Goal: Information Seeking & Learning: Learn about a topic

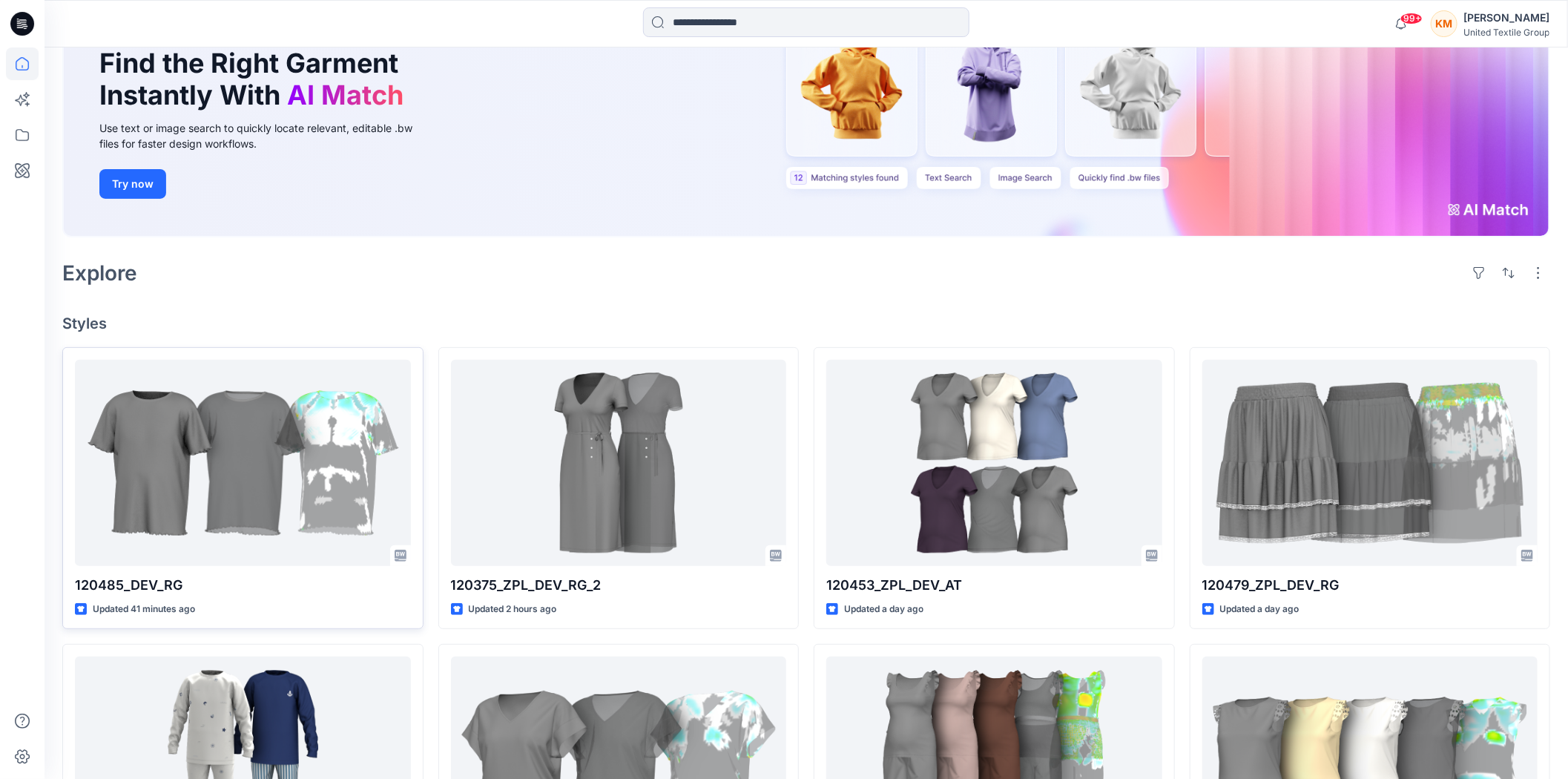
scroll to position [165, 0]
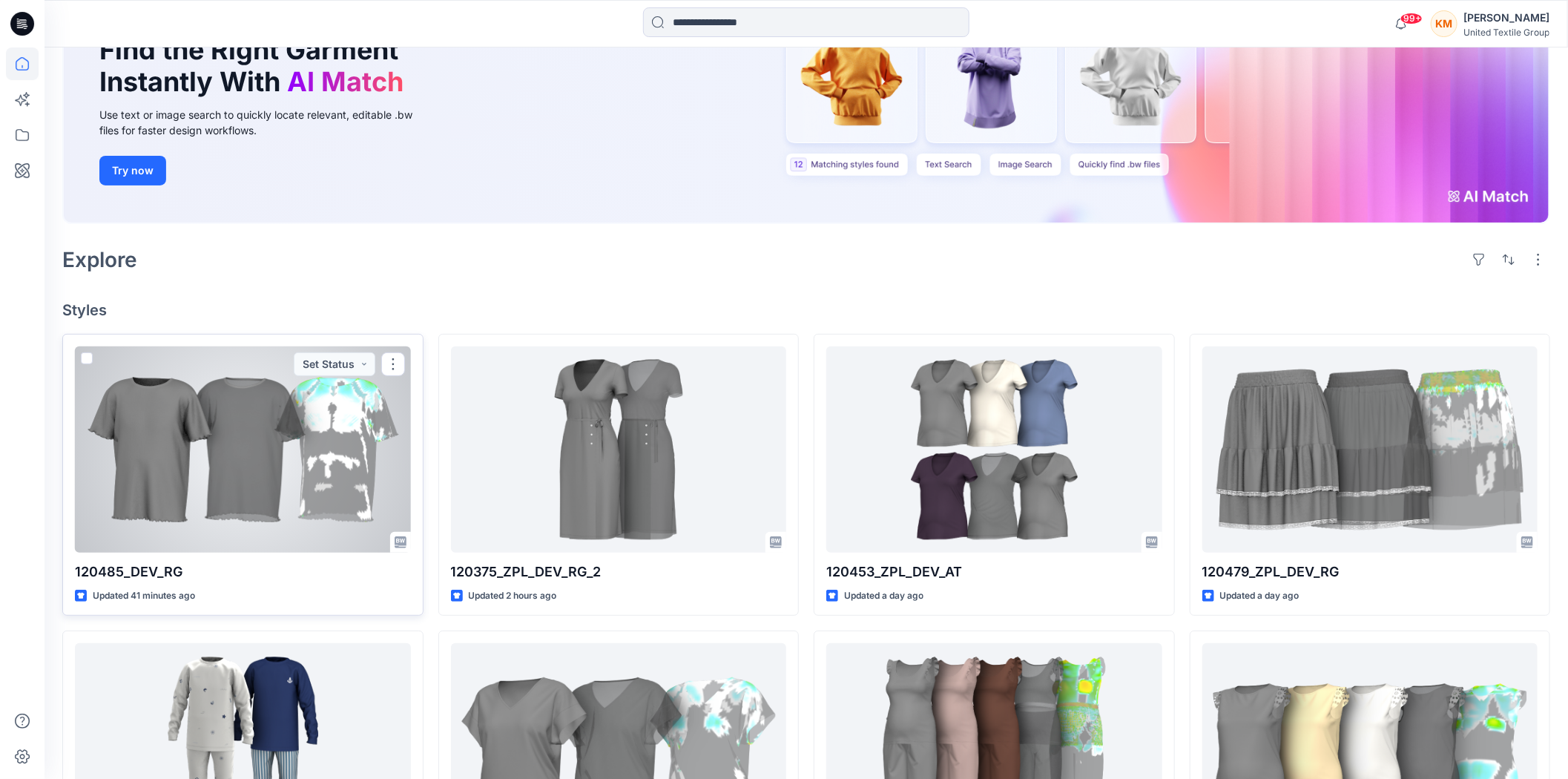
click at [261, 456] on div at bounding box center [243, 449] width 336 height 206
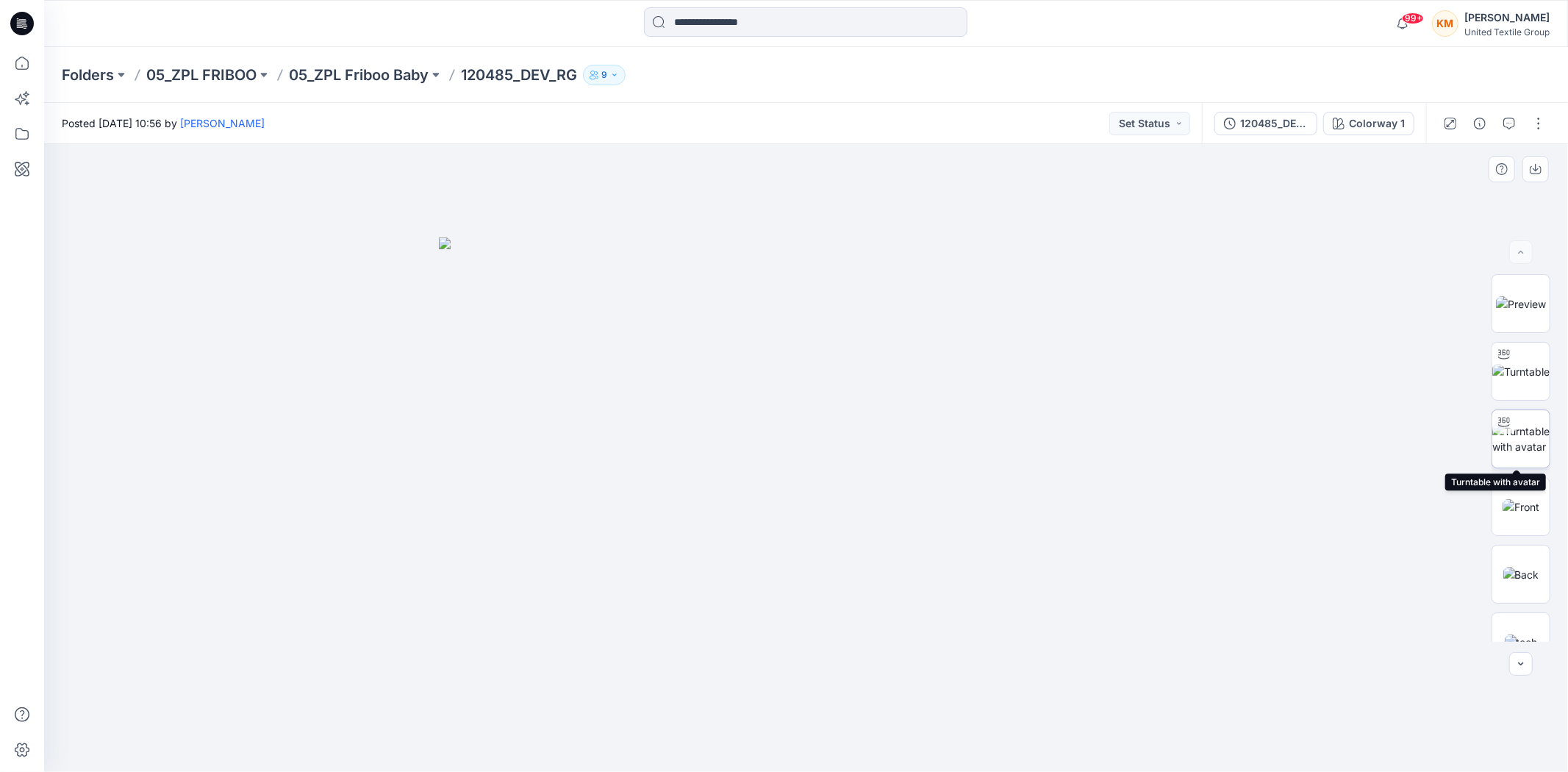
click at [1513, 436] on img at bounding box center [1521, 439] width 57 height 31
drag, startPoint x: 844, startPoint y: 753, endPoint x: 841, endPoint y: 740, distance: 13.3
click at [838, 739] on icon at bounding box center [808, 728] width 445 height 55
click at [1280, 121] on div "120485_DEV_RG" at bounding box center [1274, 124] width 68 height 16
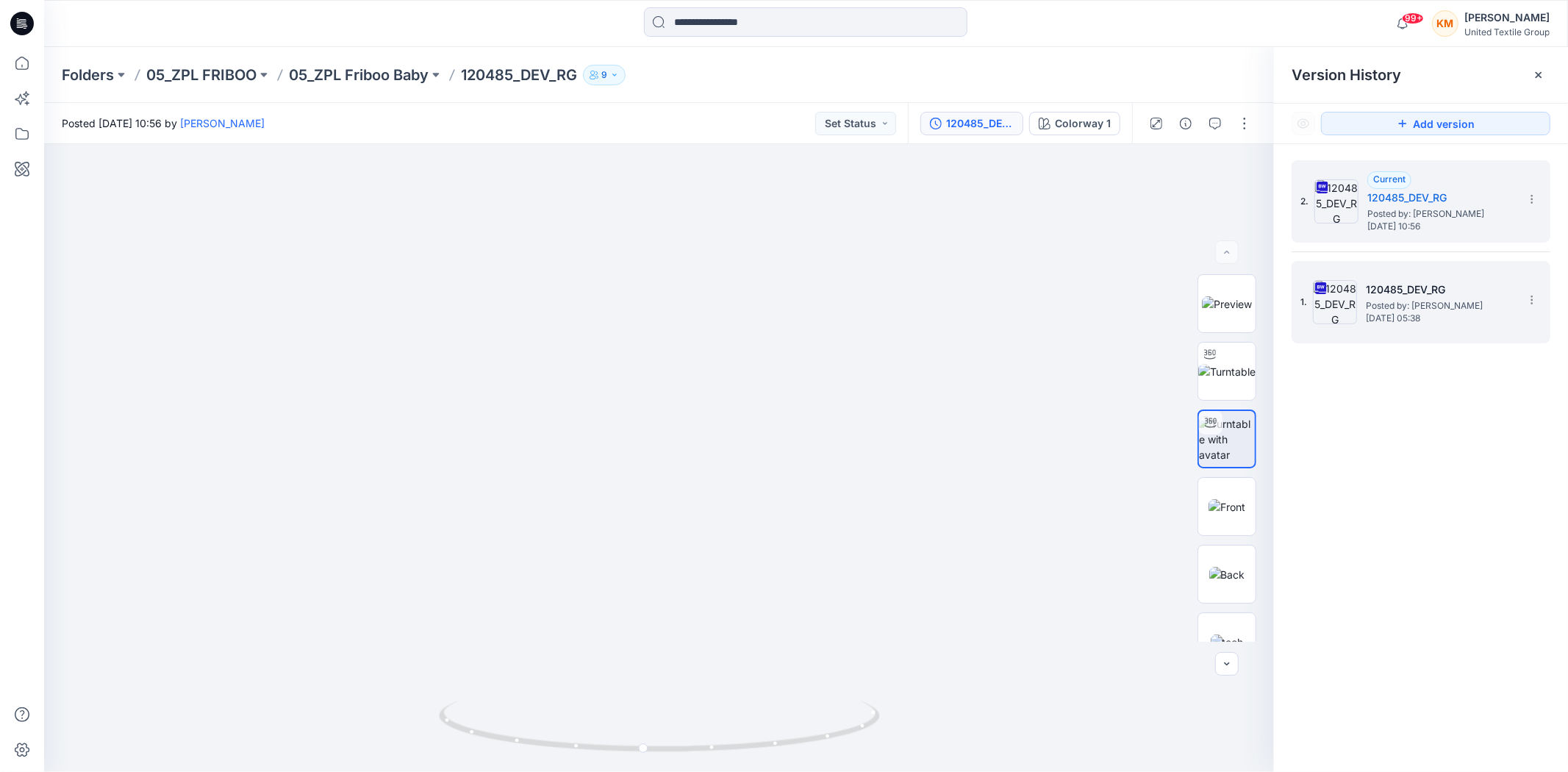
click at [1424, 301] on span "Posted by: [PERSON_NAME]" at bounding box center [1440, 305] width 147 height 15
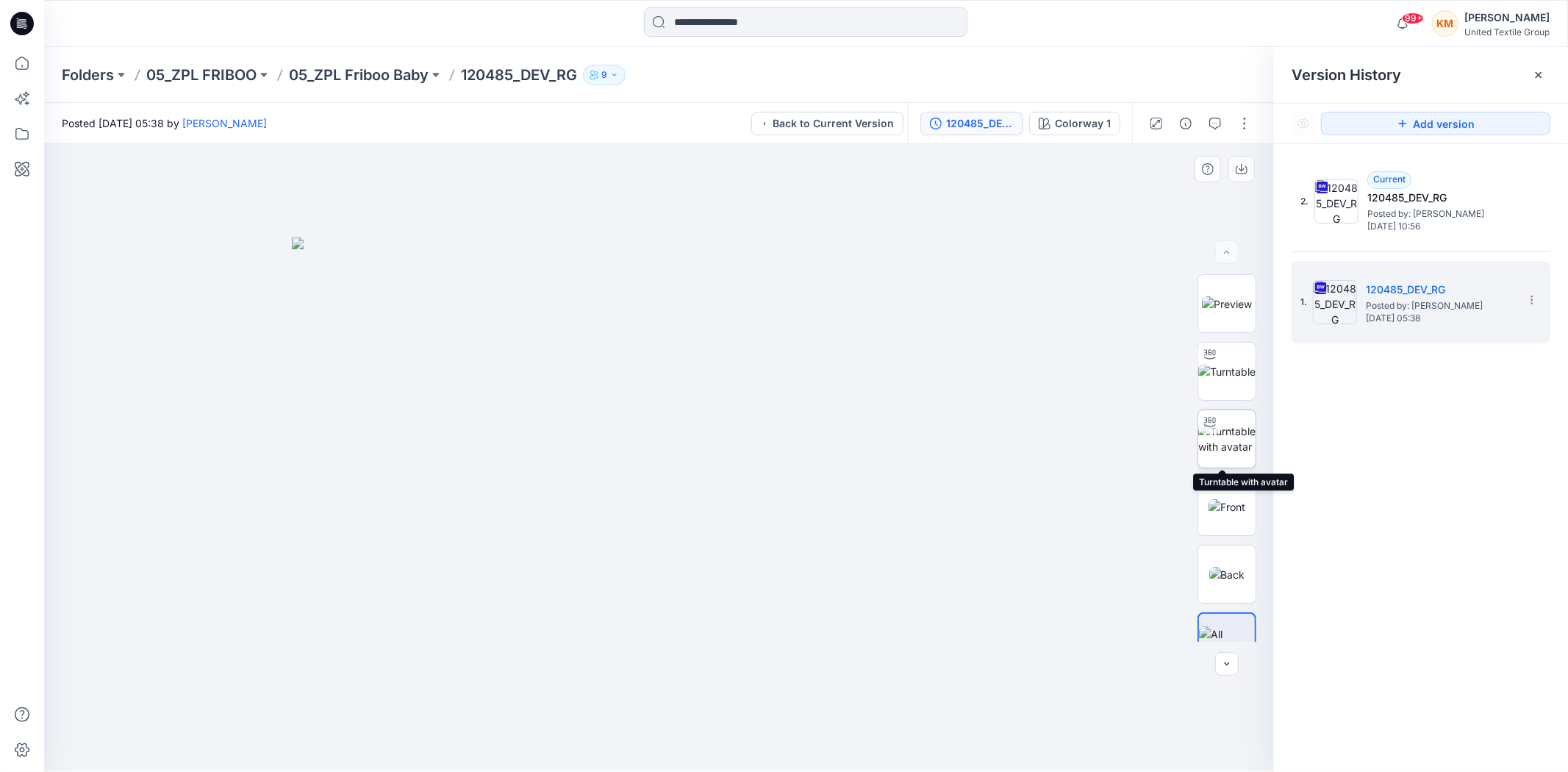
click at [1217, 433] on img at bounding box center [1227, 439] width 57 height 31
drag, startPoint x: 821, startPoint y: 738, endPoint x: 752, endPoint y: 718, distance: 71.8
click at [802, 737] on icon at bounding box center [661, 728] width 445 height 55
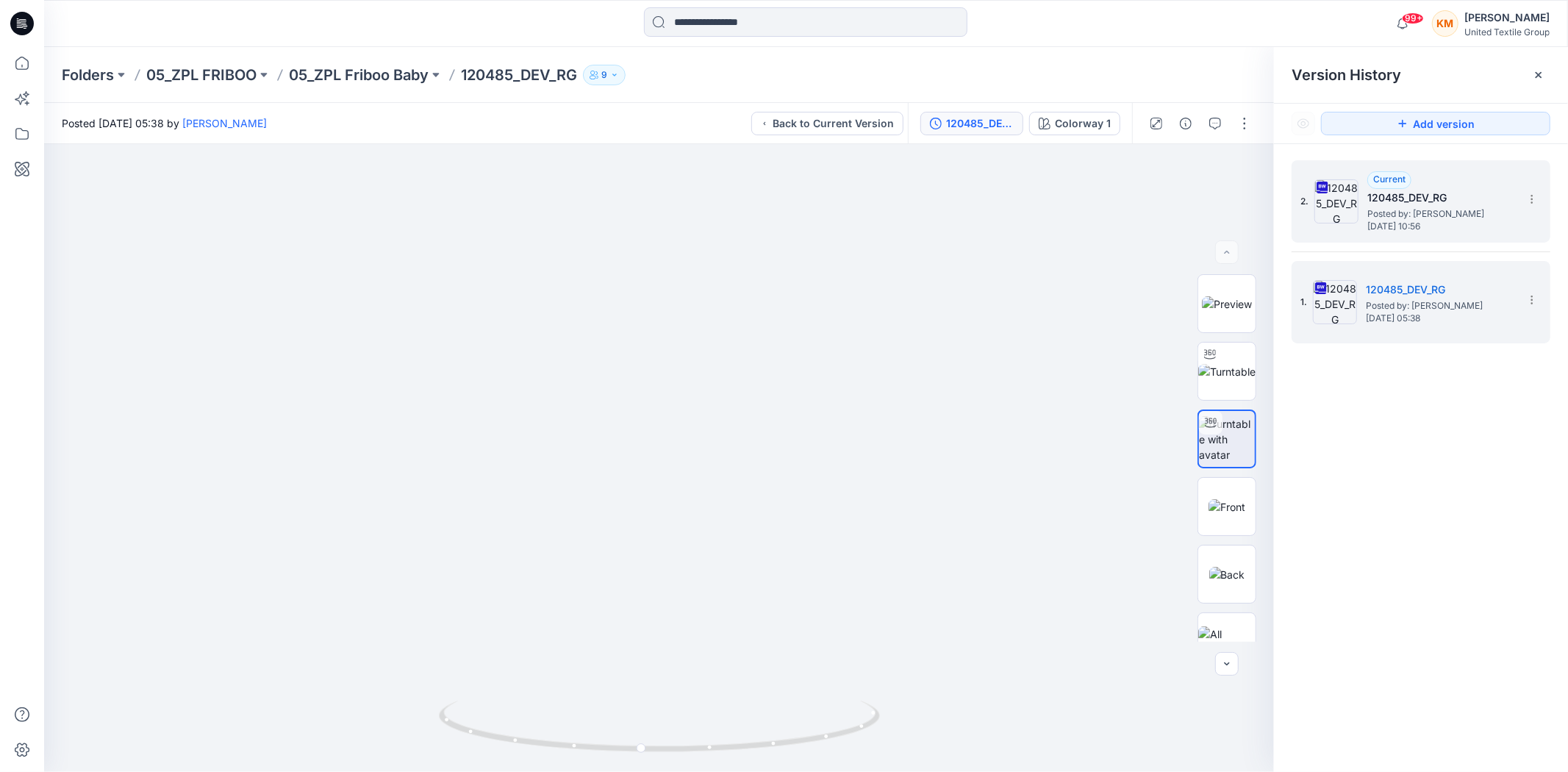
click at [1387, 199] on h5 "120485_DEV_RG" at bounding box center [1441, 198] width 147 height 18
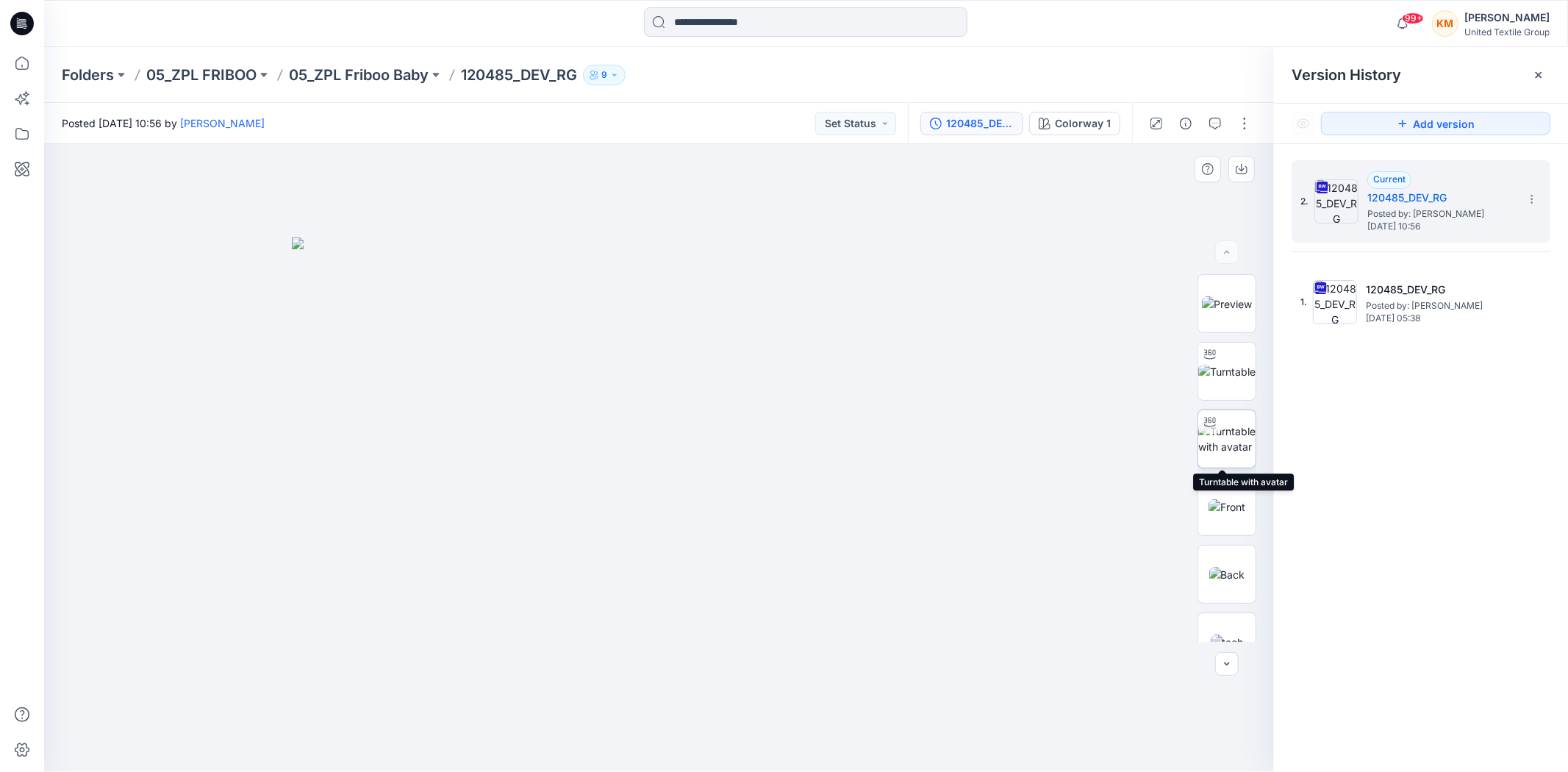
click at [1232, 442] on img at bounding box center [1227, 439] width 57 height 31
click at [20, 61] on icon at bounding box center [22, 63] width 32 height 32
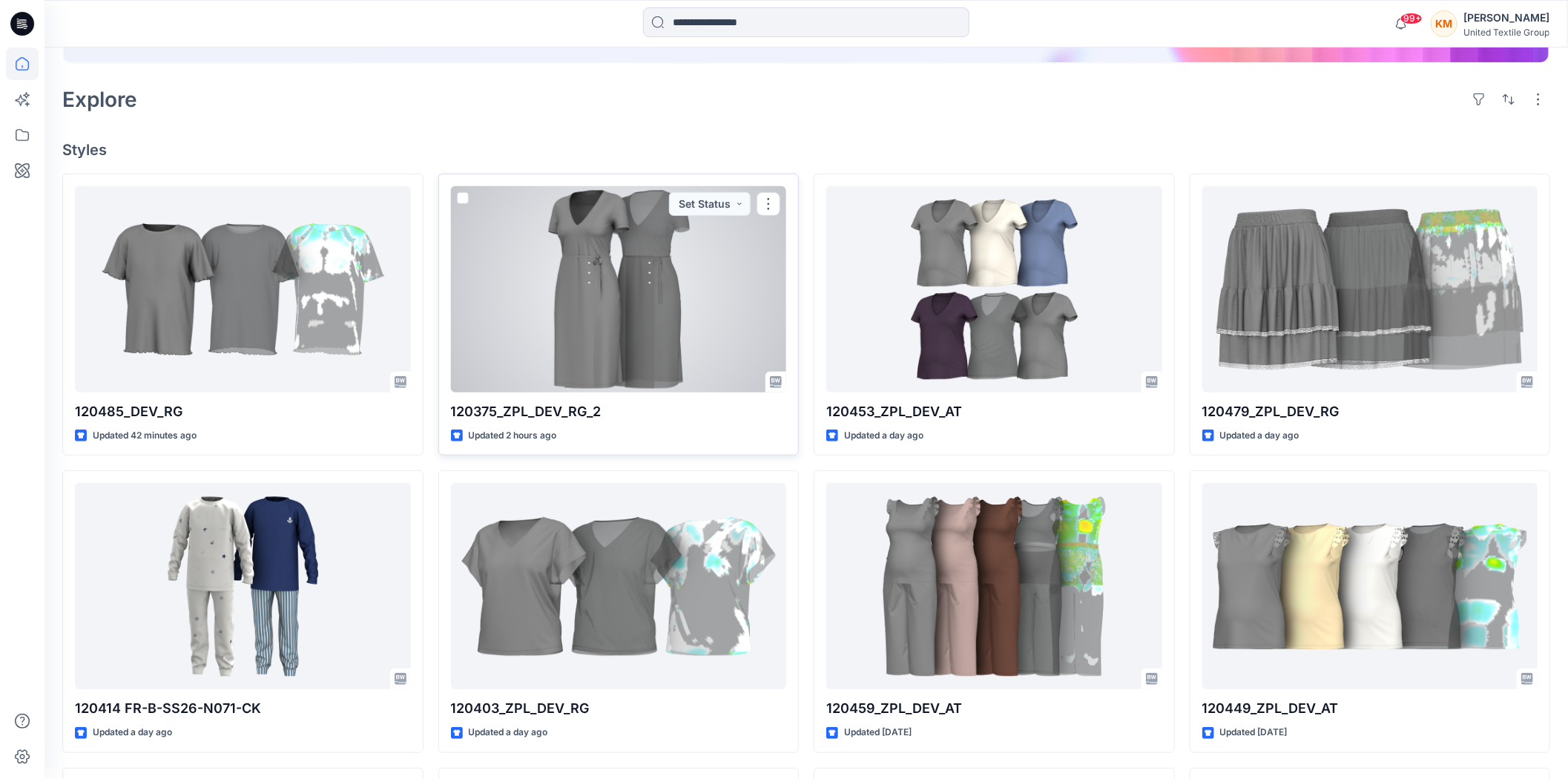
scroll to position [329, 0]
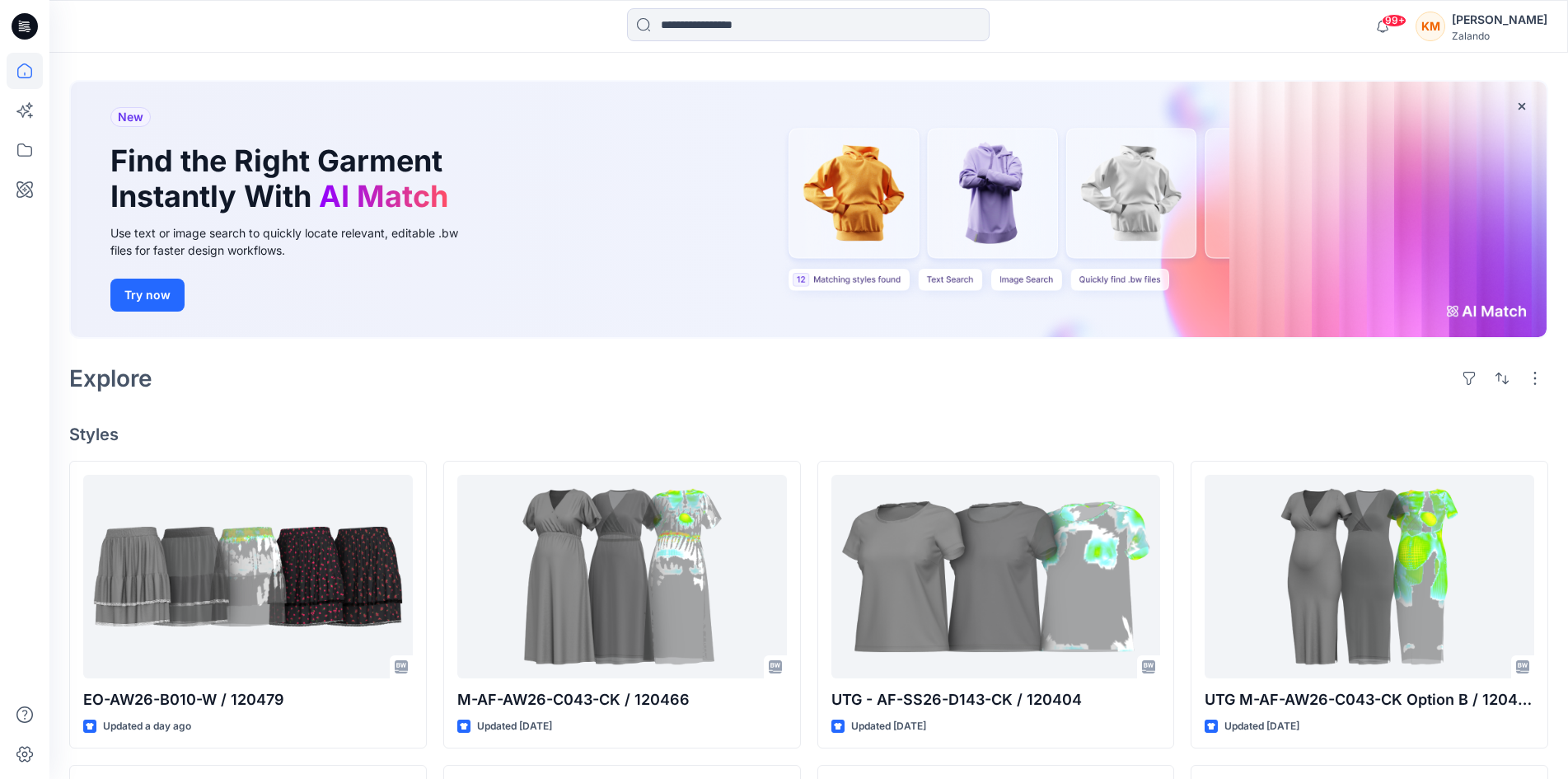
scroll to position [248, 0]
